Goal: Information Seeking & Learning: Check status

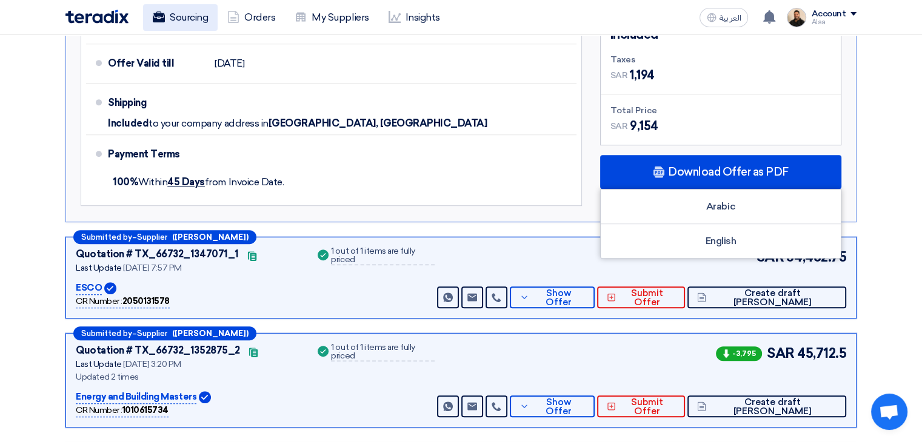
drag, startPoint x: 0, startPoint y: 0, endPoint x: 208, endPoint y: 20, distance: 209.4
click at [208, 20] on link "Sourcing" at bounding box center [180, 17] width 75 height 27
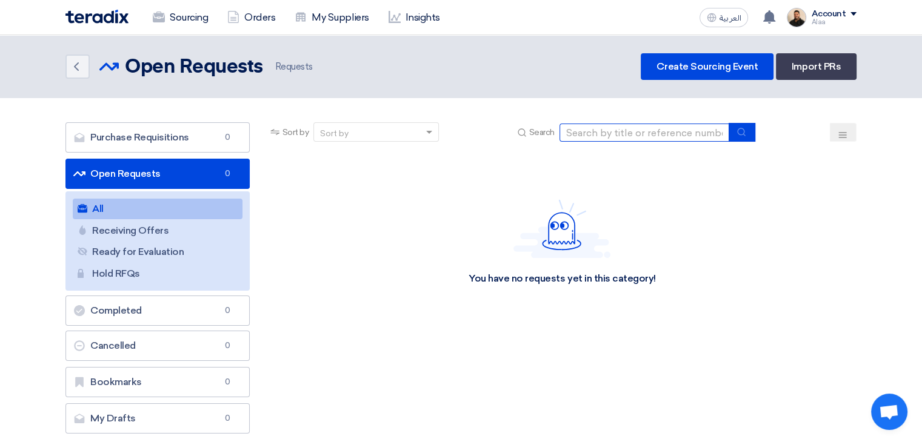
click at [623, 132] on input at bounding box center [644, 133] width 170 height 18
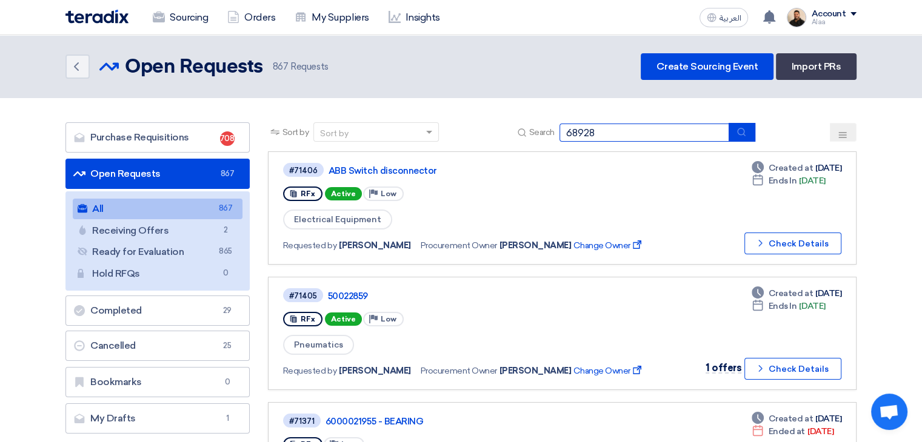
type input "68928"
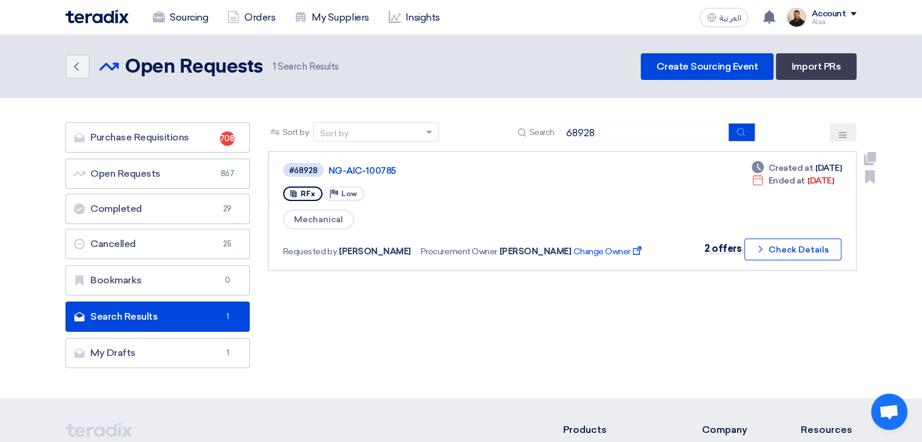
click at [368, 163] on div "#68928 NG-AIC-100785" at bounding box center [469, 170] width 373 height 16
click at [368, 170] on link "NG-AIC-100785" at bounding box center [479, 170] width 303 height 11
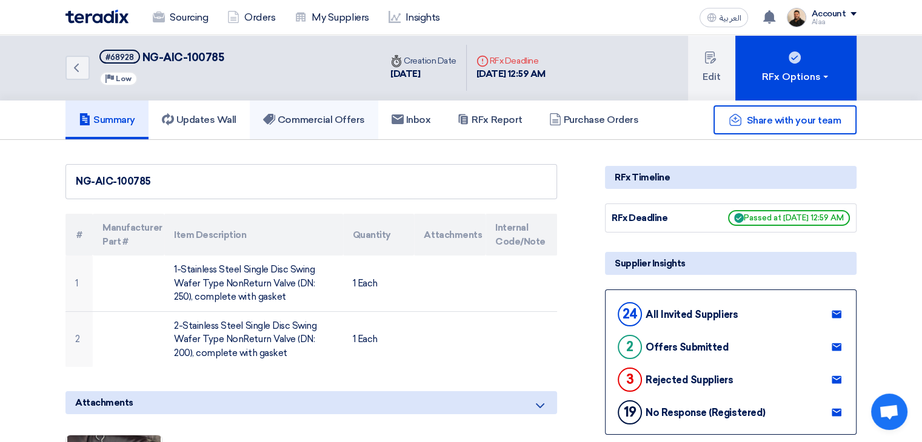
click at [347, 115] on h5 "Commercial Offers" at bounding box center [314, 120] width 102 height 12
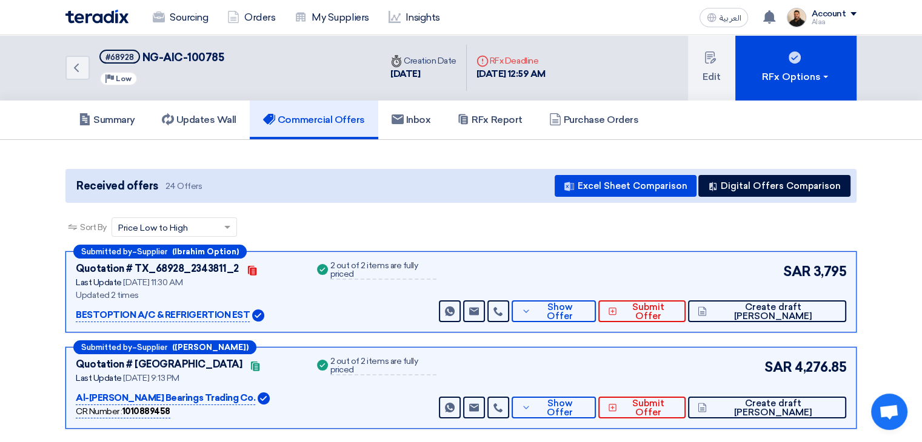
scroll to position [61, 0]
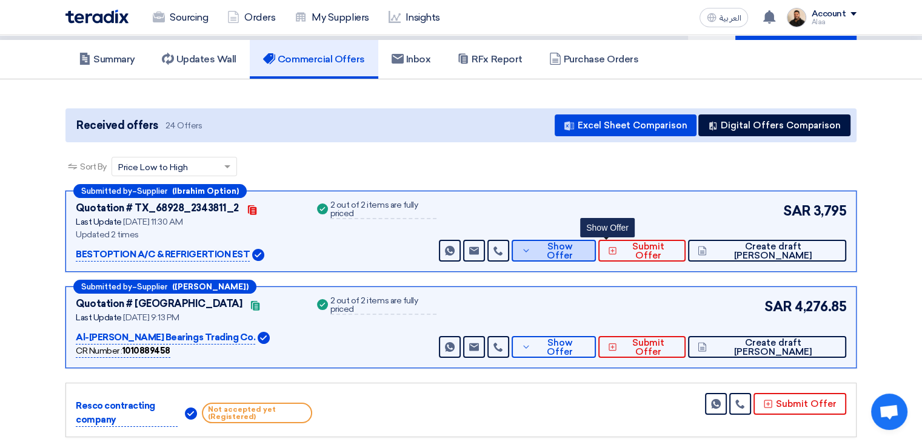
click at [587, 250] on span "Show Offer" at bounding box center [560, 251] width 53 height 18
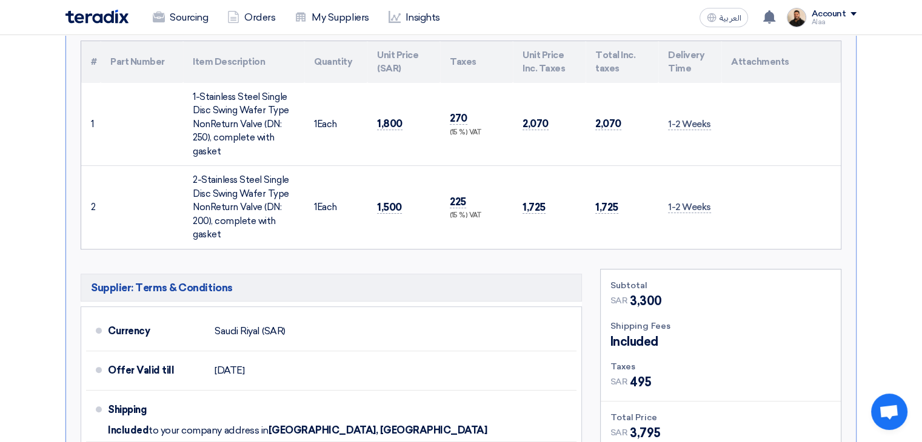
scroll to position [182, 0]
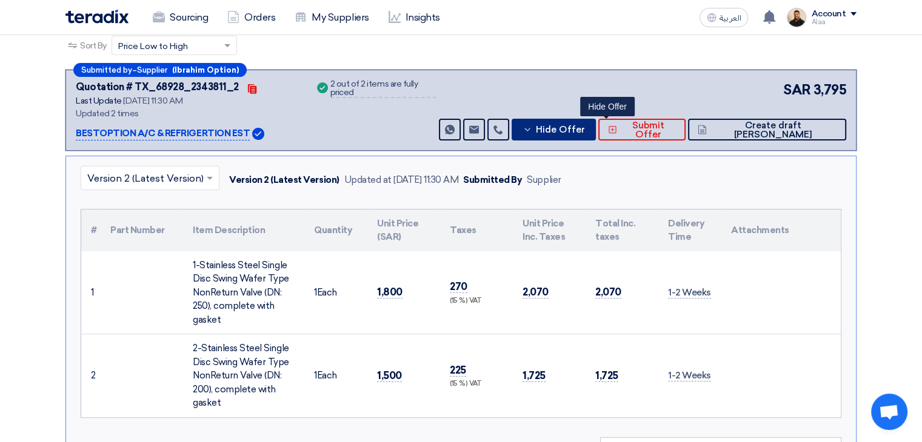
click at [584, 125] on span "Hide Offer" at bounding box center [559, 129] width 49 height 9
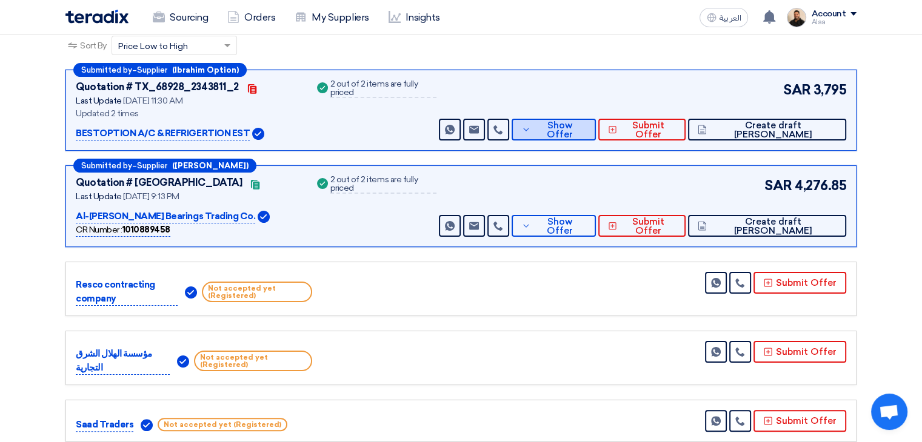
scroll to position [0, 0]
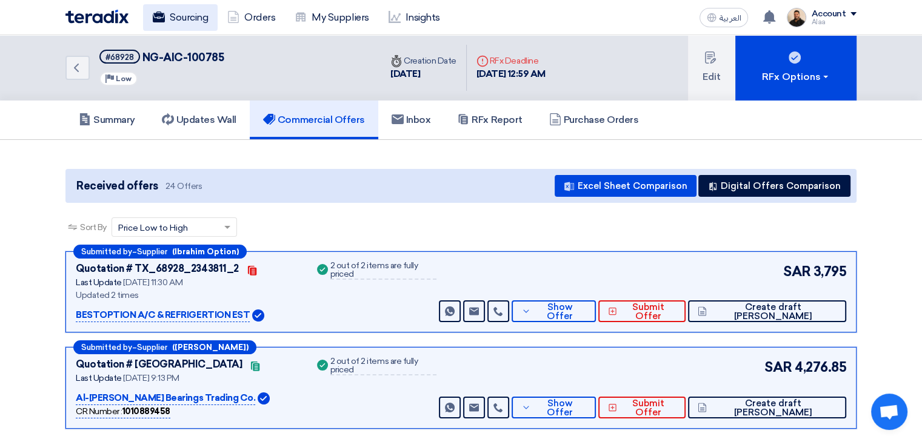
click at [206, 22] on link "Sourcing" at bounding box center [180, 17] width 75 height 27
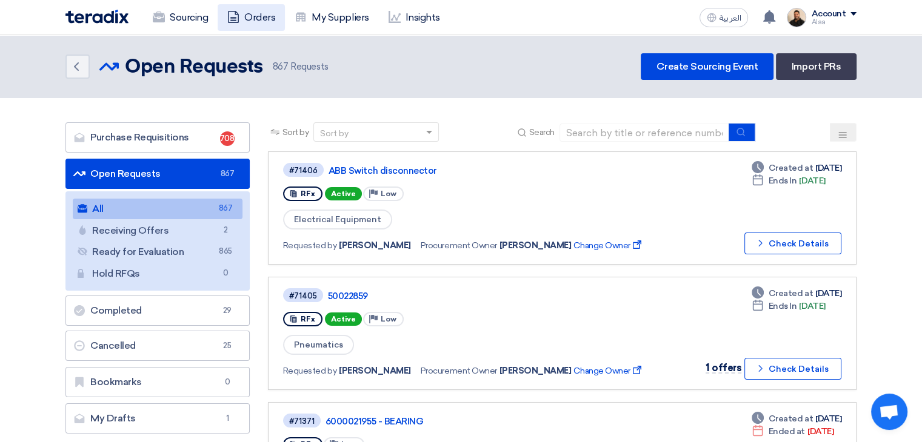
click at [260, 27] on link "Orders" at bounding box center [251, 17] width 67 height 27
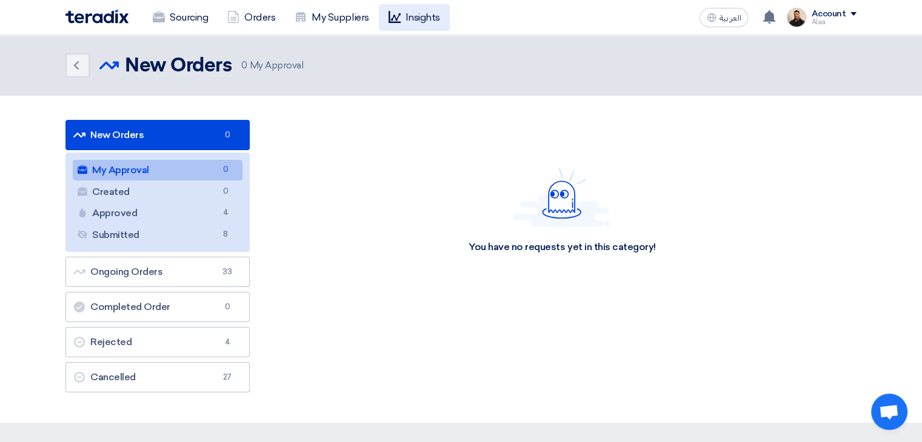
click at [415, 25] on link "Insights" at bounding box center [414, 17] width 71 height 27
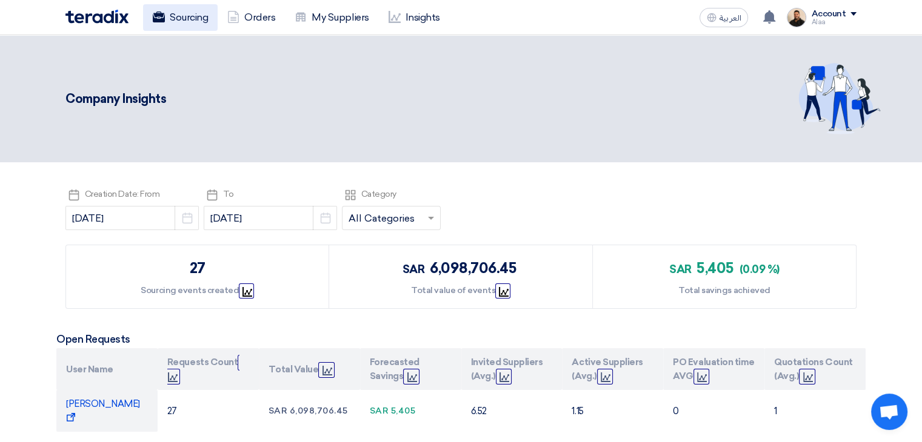
click at [190, 23] on link "Sourcing" at bounding box center [180, 17] width 75 height 27
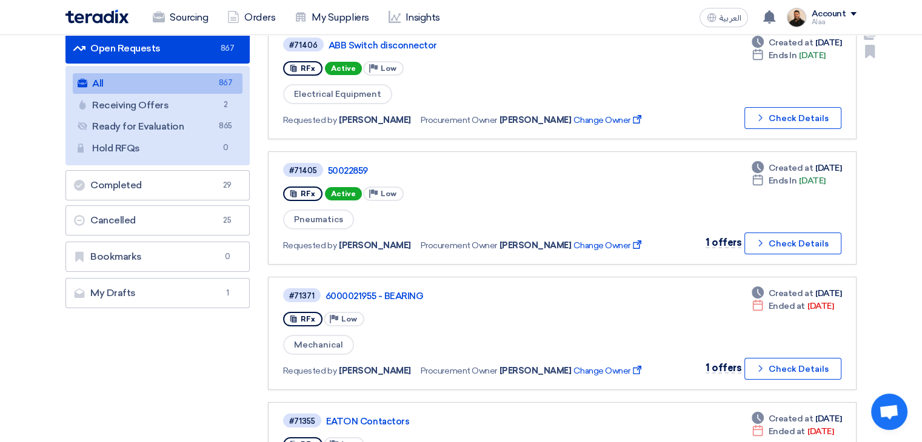
scroll to position [61, 0]
